Goal: Navigation & Orientation: Find specific page/section

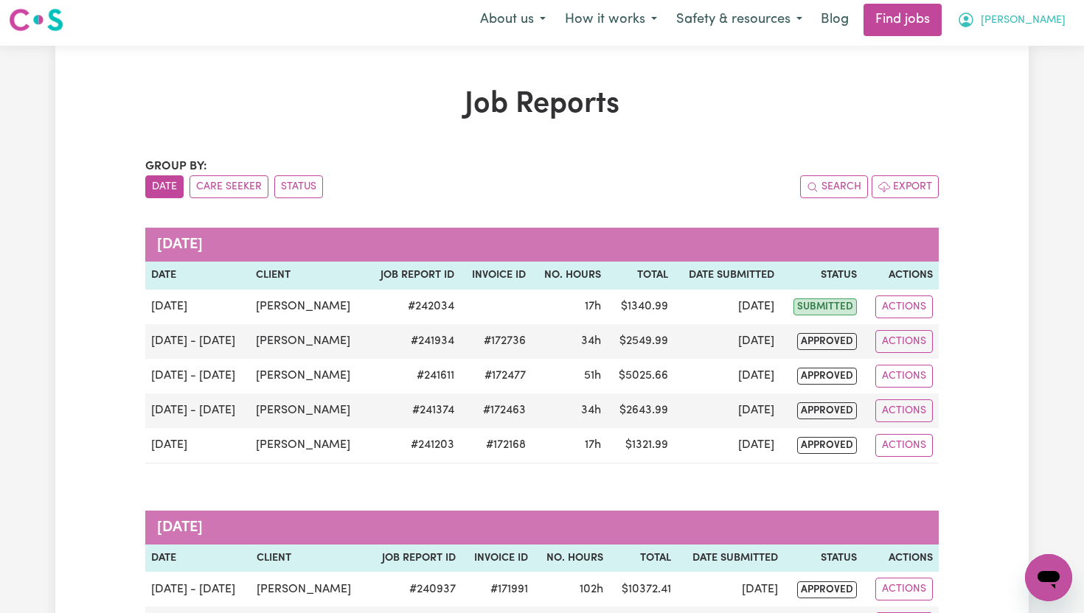
click at [1053, 21] on span "[PERSON_NAME]" at bounding box center [1022, 21] width 85 height 16
click at [1033, 73] on link "My Dashboard" at bounding box center [1015, 79] width 116 height 28
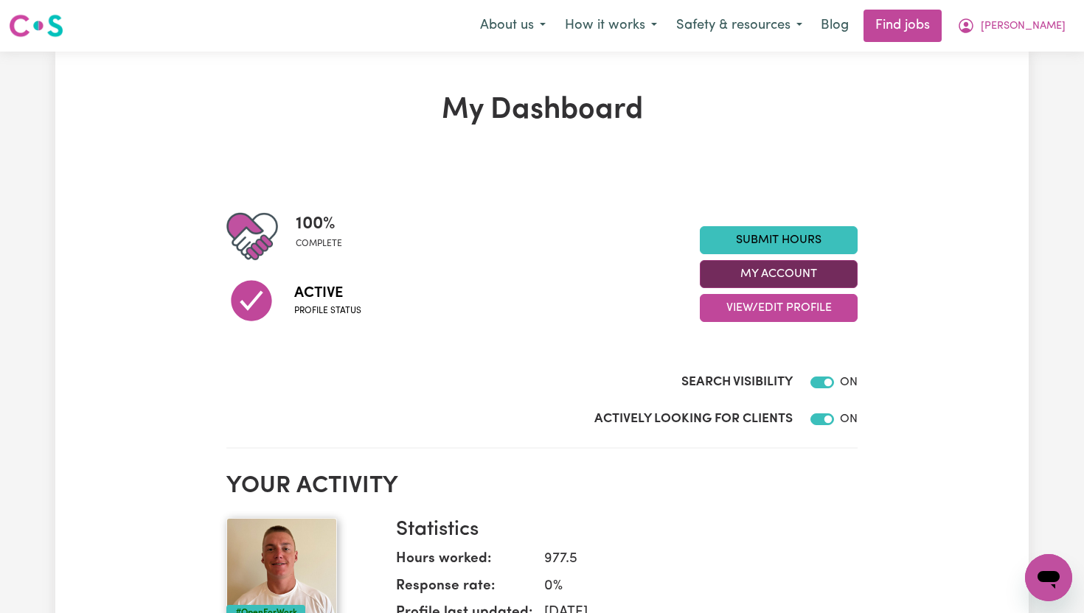
click at [806, 277] on button "My Account" at bounding box center [778, 274] width 158 height 28
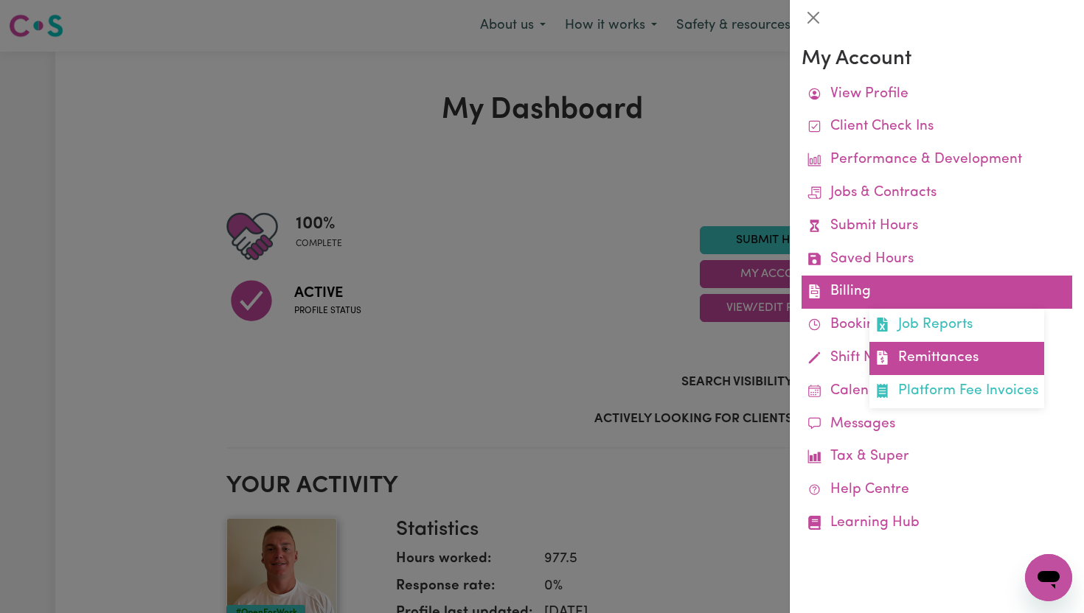
click at [968, 353] on link "Remittances" at bounding box center [956, 358] width 175 height 33
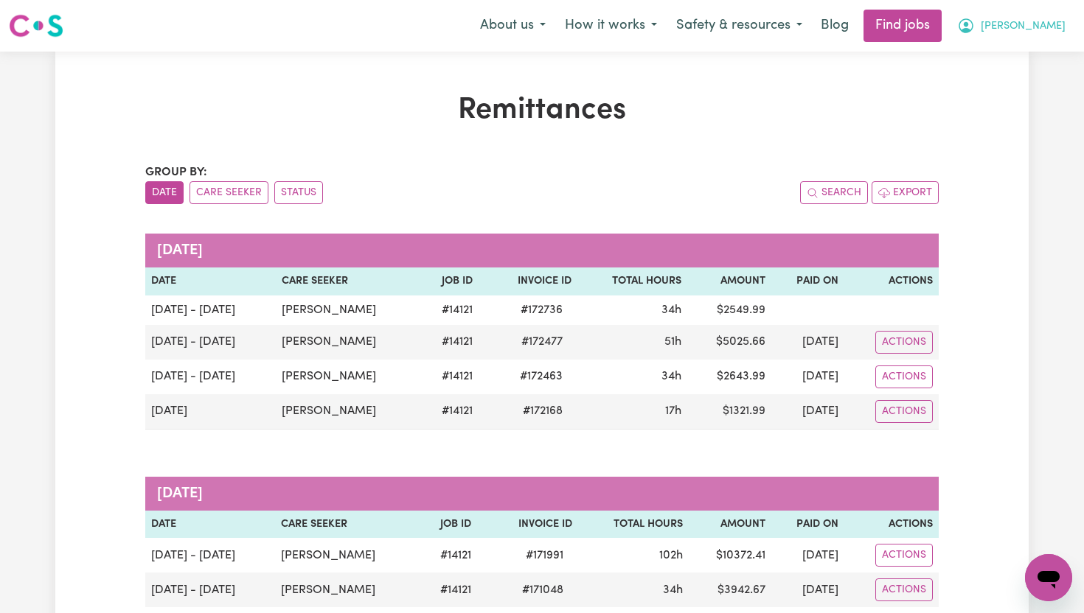
click at [1059, 29] on span "[PERSON_NAME]" at bounding box center [1022, 26] width 85 height 16
click at [1048, 84] on link "My Dashboard" at bounding box center [1015, 85] width 116 height 28
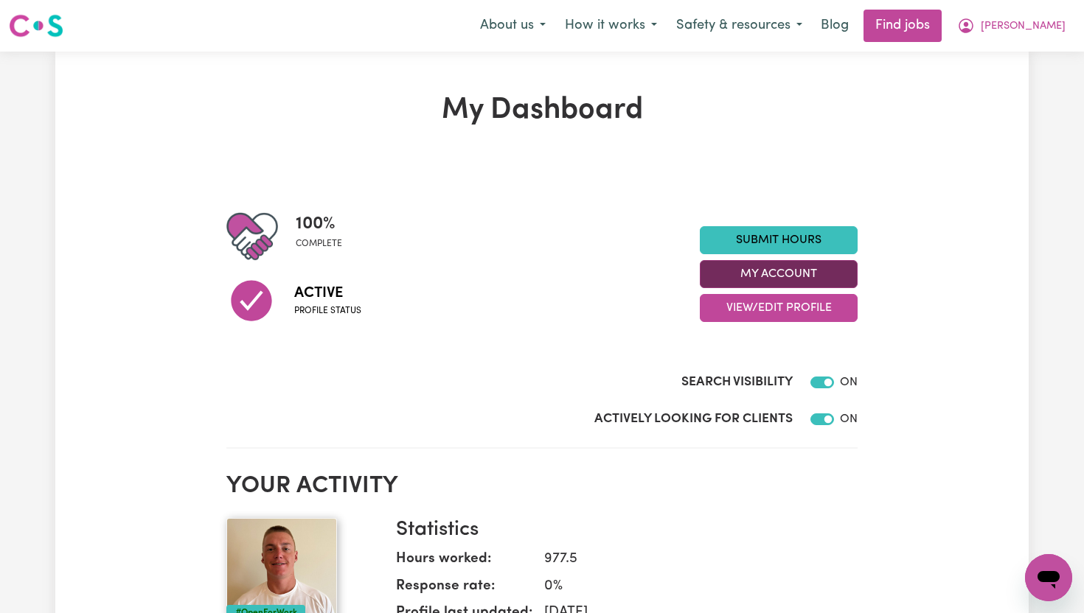
click at [813, 271] on button "My Account" at bounding box center [778, 274] width 158 height 28
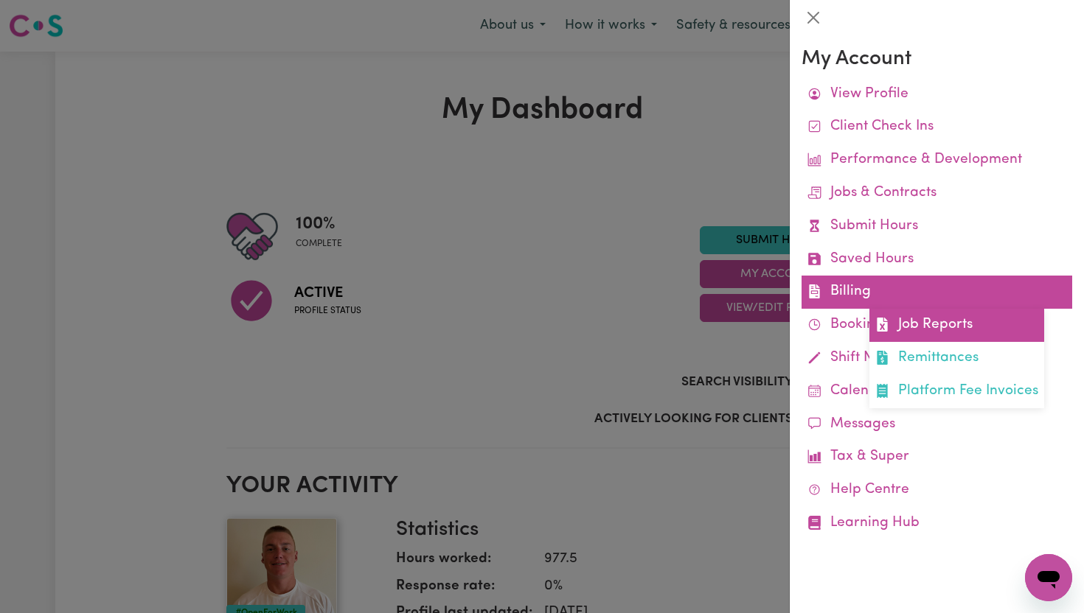
click at [927, 323] on link "Job Reports" at bounding box center [956, 325] width 175 height 33
